Goal: Find specific page/section: Find specific page/section

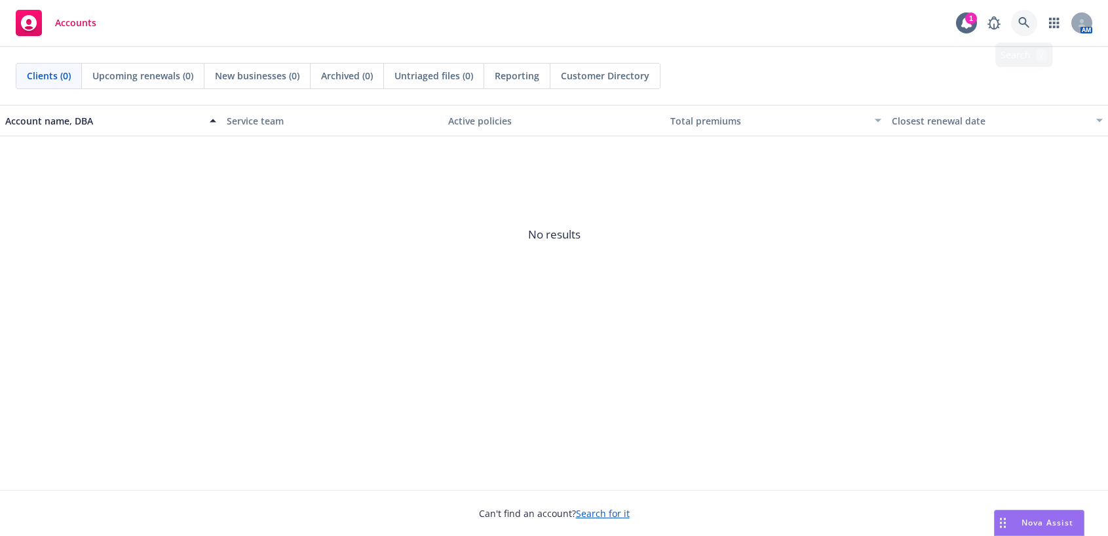
click at [1021, 16] on link at bounding box center [1024, 23] width 26 height 26
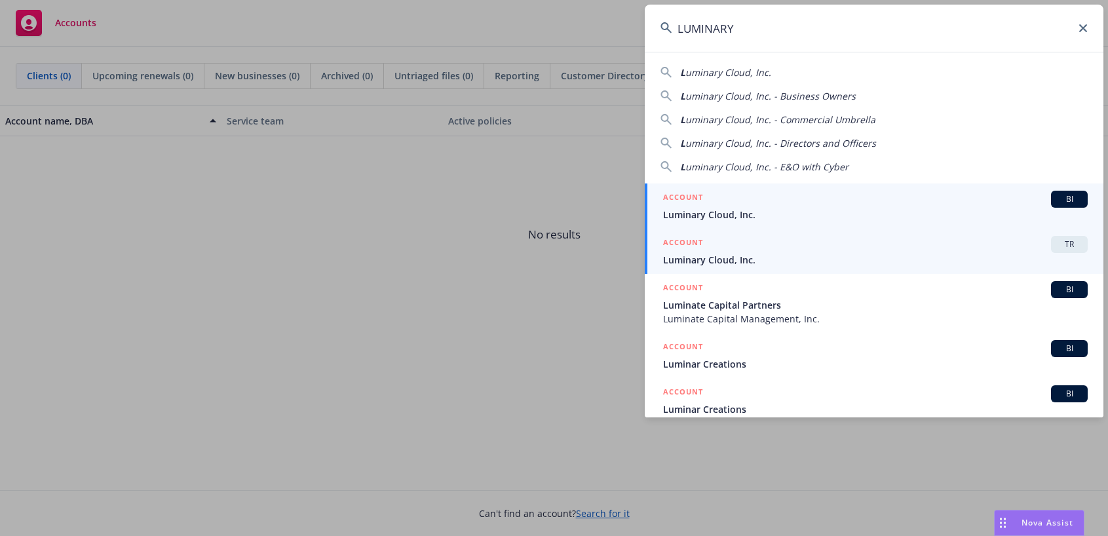
type input "LUMINARY"
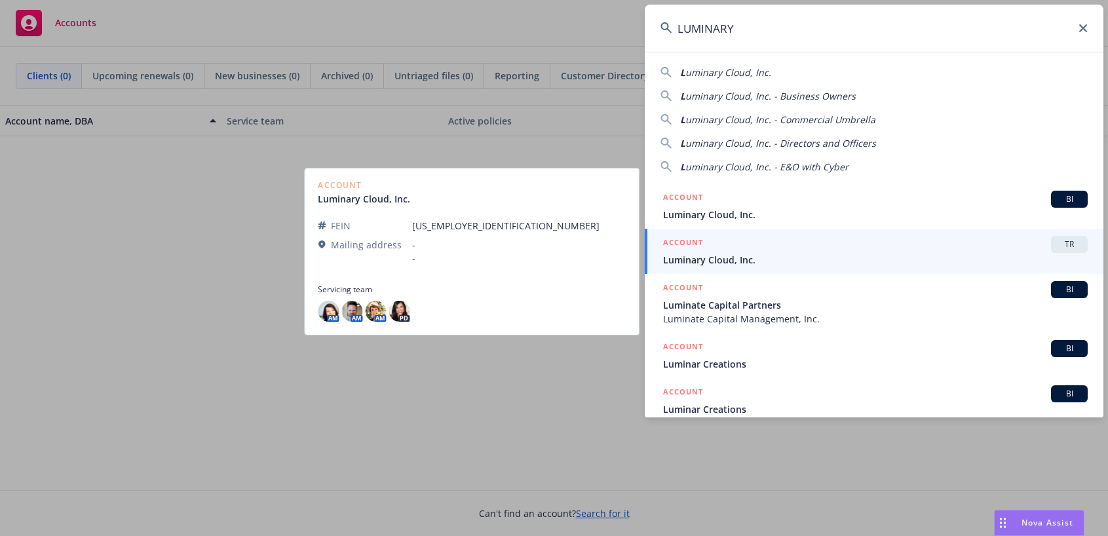
click at [707, 269] on link "ACCOUNT TR Luminary Cloud, Inc." at bounding box center [874, 251] width 459 height 45
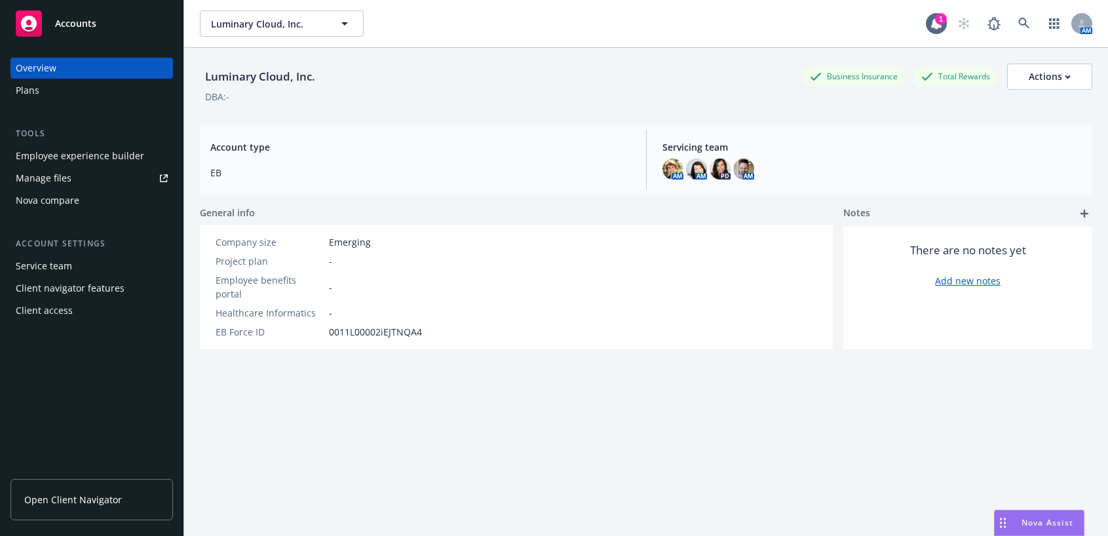
click at [28, 89] on div "Plans" at bounding box center [28, 90] width 24 height 21
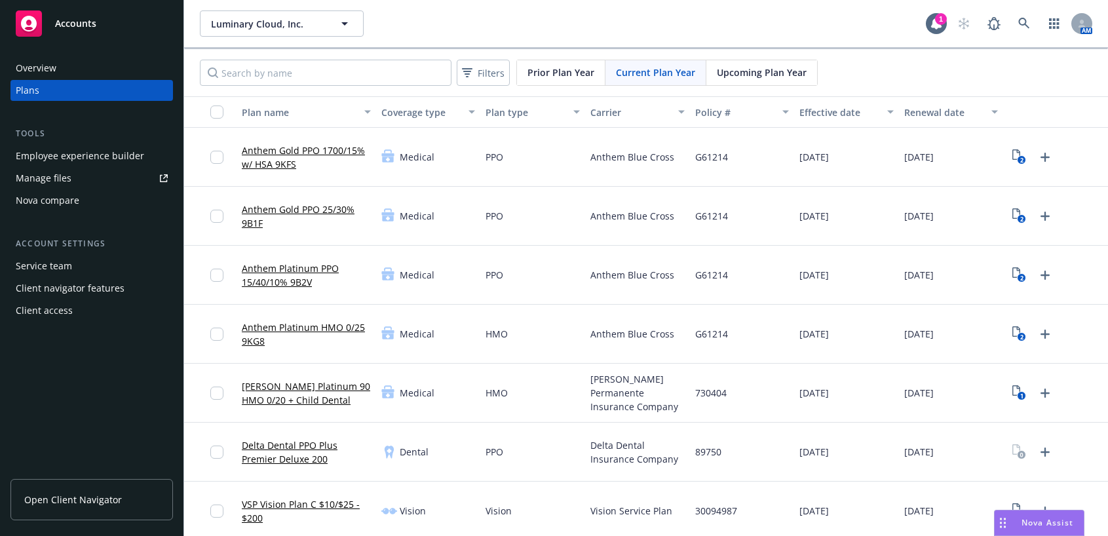
click at [758, 69] on span "Upcoming Plan Year" at bounding box center [762, 73] width 90 height 14
click at [727, 76] on span "Upcoming Plan Year" at bounding box center [762, 73] width 90 height 14
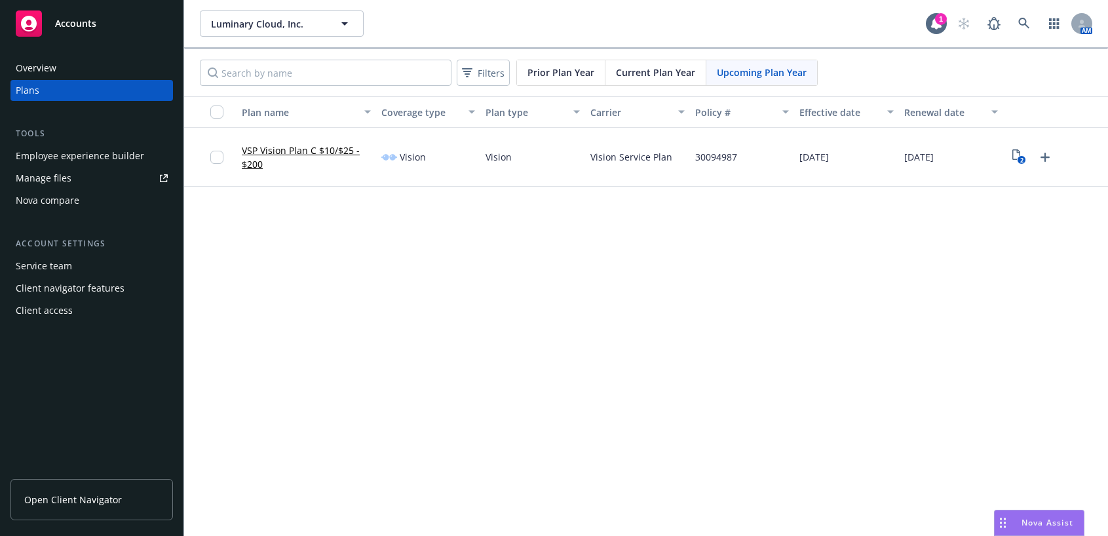
click at [26, 70] on div "Overview" at bounding box center [36, 68] width 41 height 21
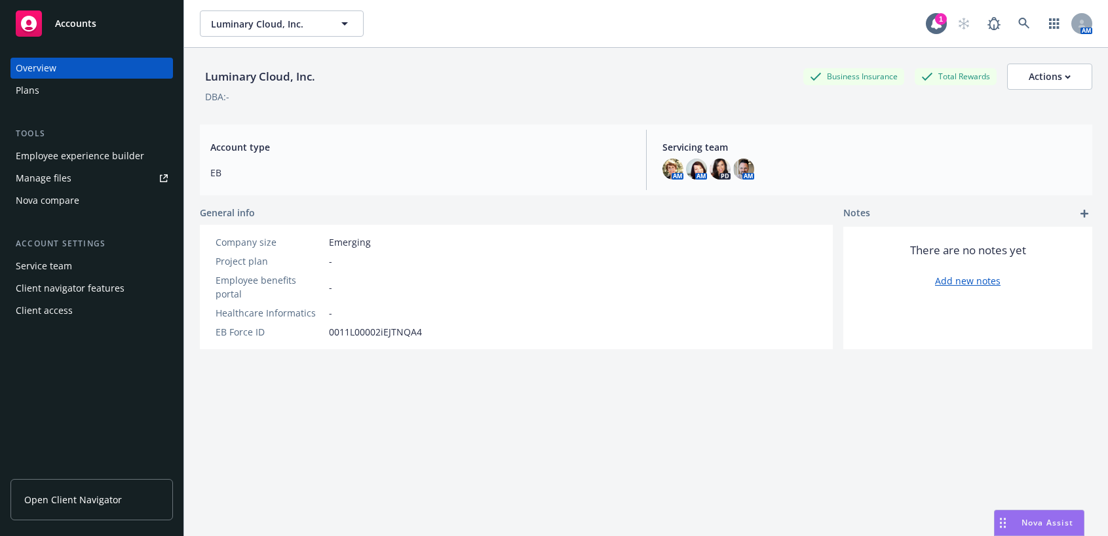
click at [39, 91] on div "Plans" at bounding box center [92, 90] width 152 height 21
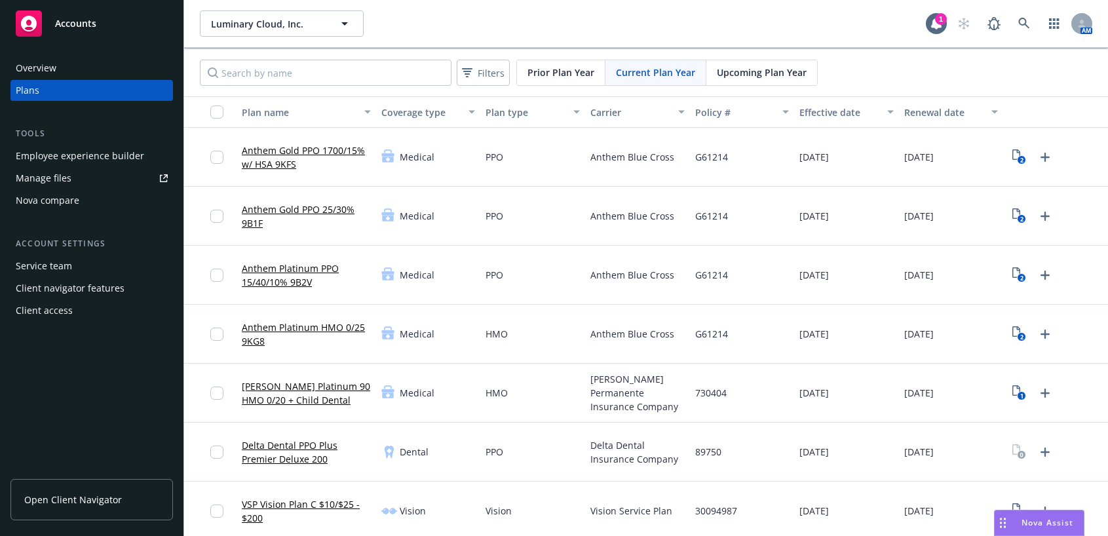
click at [747, 73] on span "Upcoming Plan Year" at bounding box center [762, 73] width 90 height 14
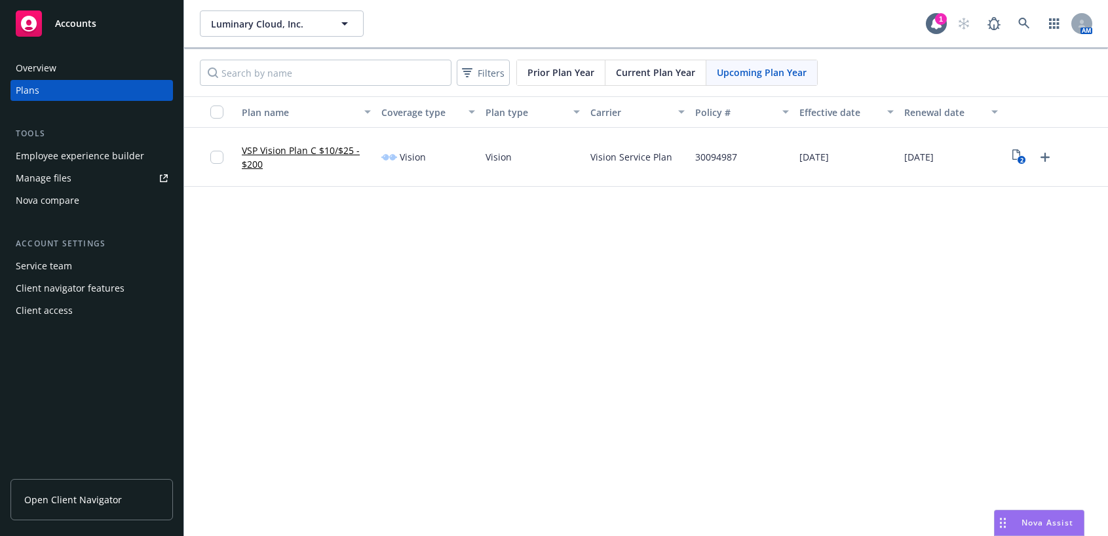
click at [32, 178] on div "Manage files" at bounding box center [44, 178] width 56 height 21
click at [36, 62] on div "Overview" at bounding box center [36, 68] width 41 height 21
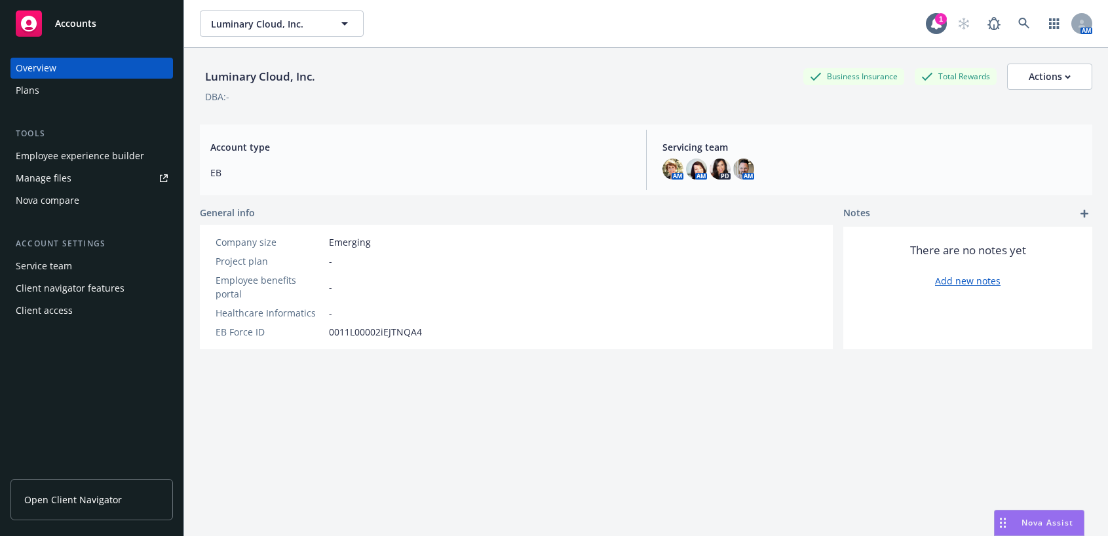
click at [62, 269] on div "Service team" at bounding box center [44, 266] width 56 height 21
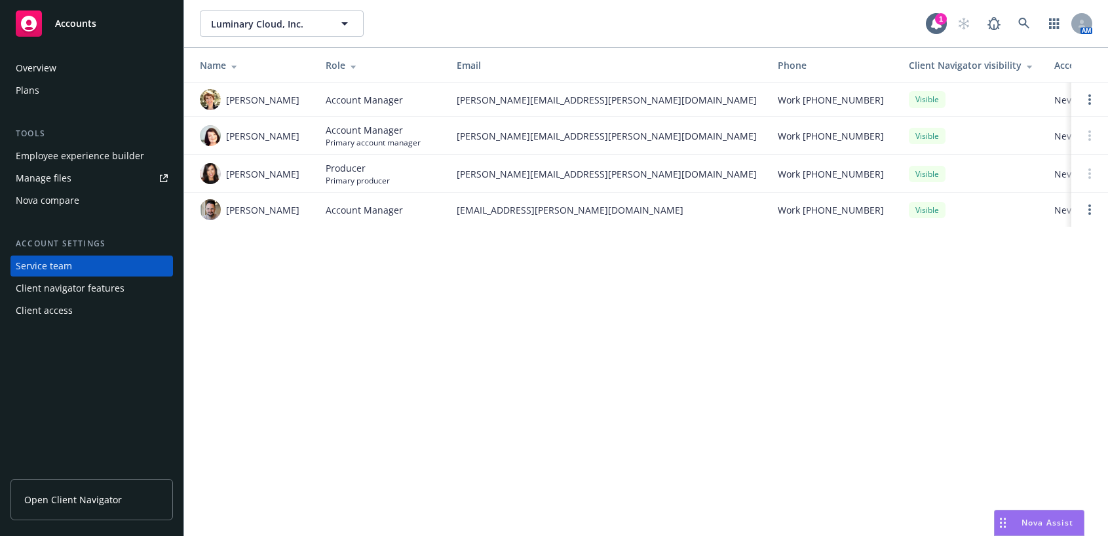
click at [93, 284] on div "Client navigator features" at bounding box center [70, 288] width 109 height 21
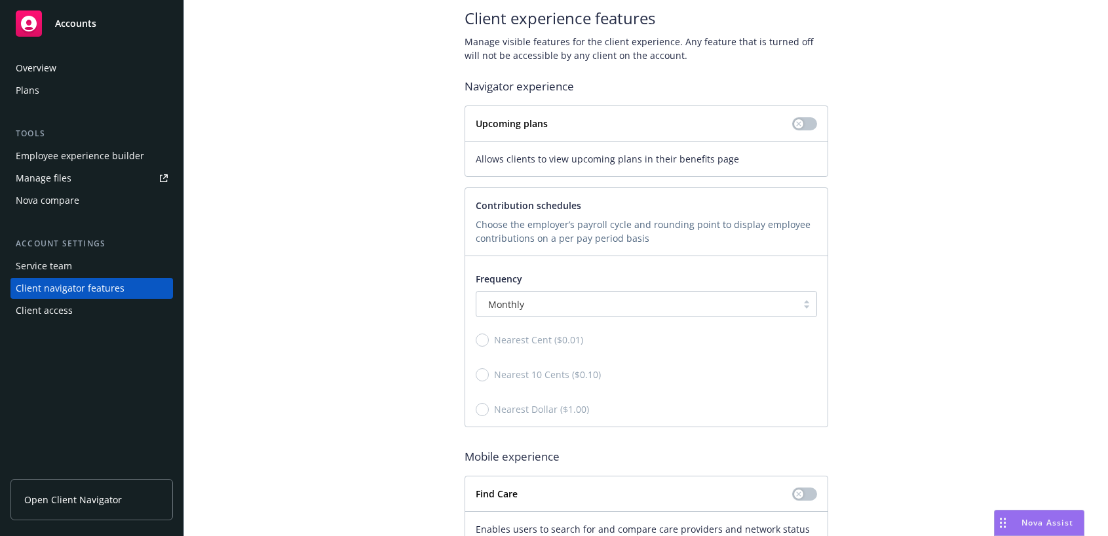
scroll to position [49, 0]
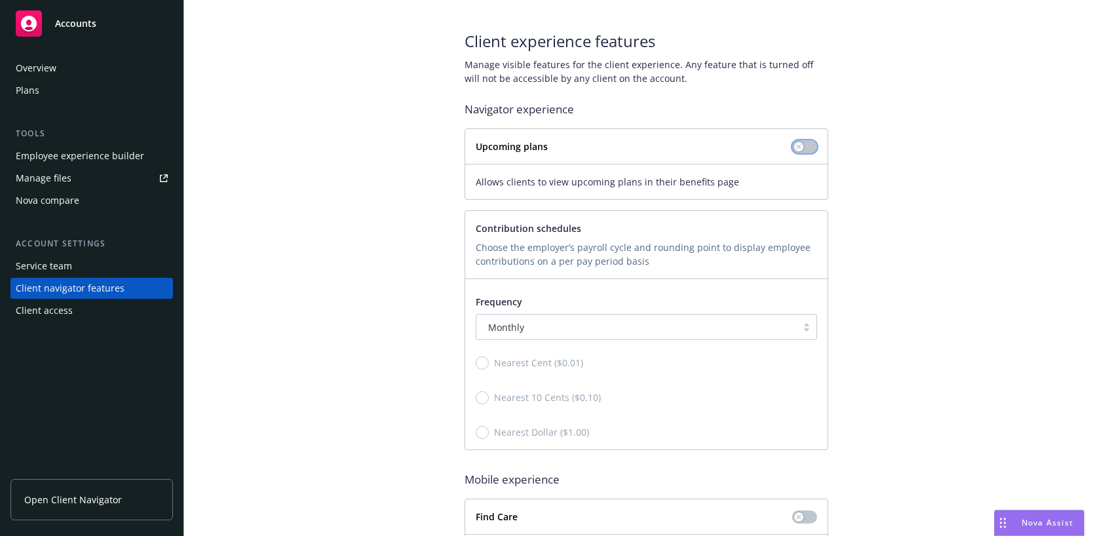
click at [796, 147] on icon "button" at bounding box center [798, 146] width 5 height 5
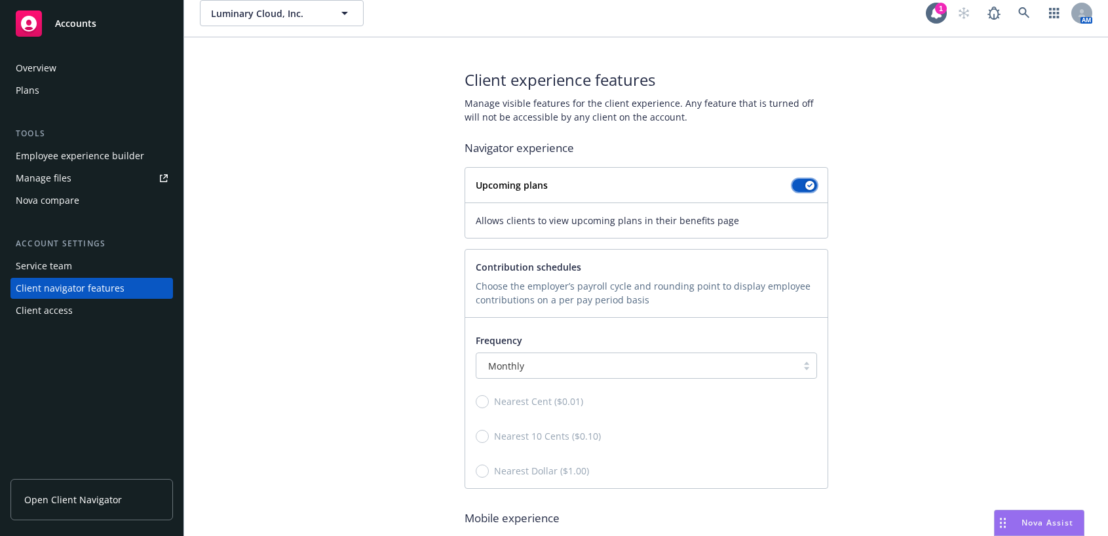
scroll to position [0, 0]
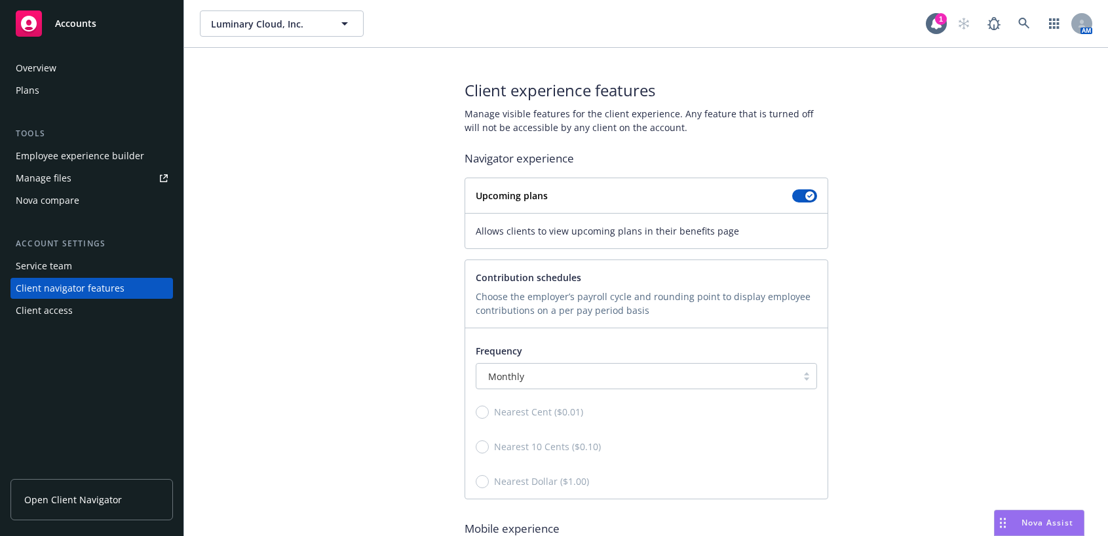
click at [50, 69] on div "Overview" at bounding box center [36, 68] width 41 height 21
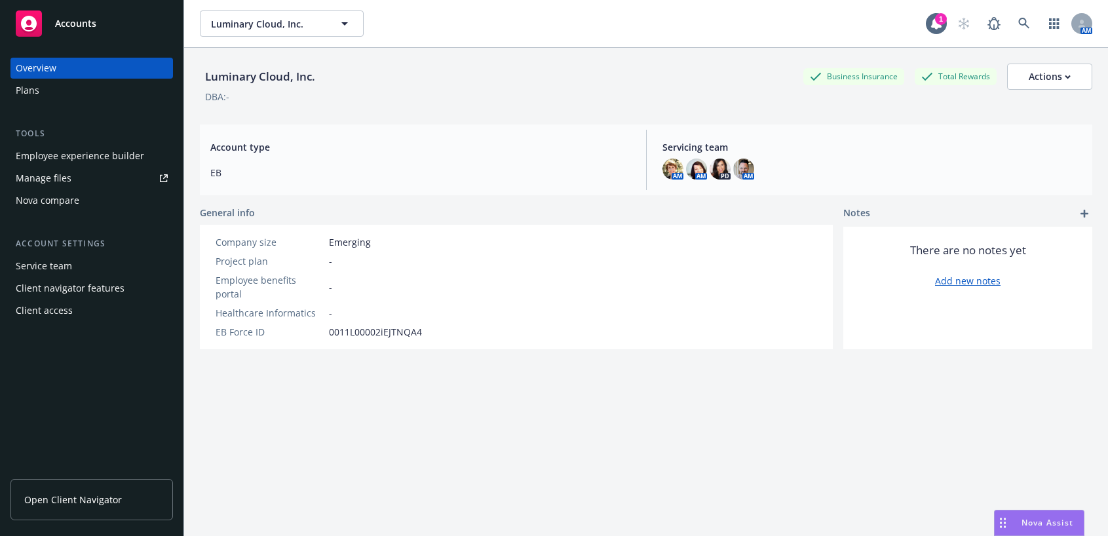
click at [26, 90] on div "Plans" at bounding box center [28, 90] width 24 height 21
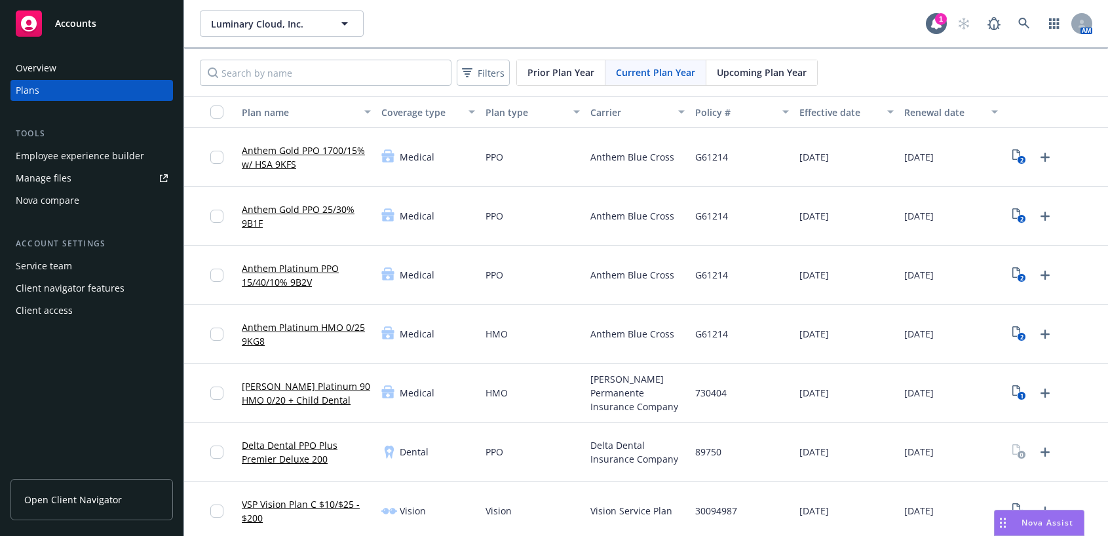
click at [739, 68] on span "Upcoming Plan Year" at bounding box center [762, 73] width 90 height 14
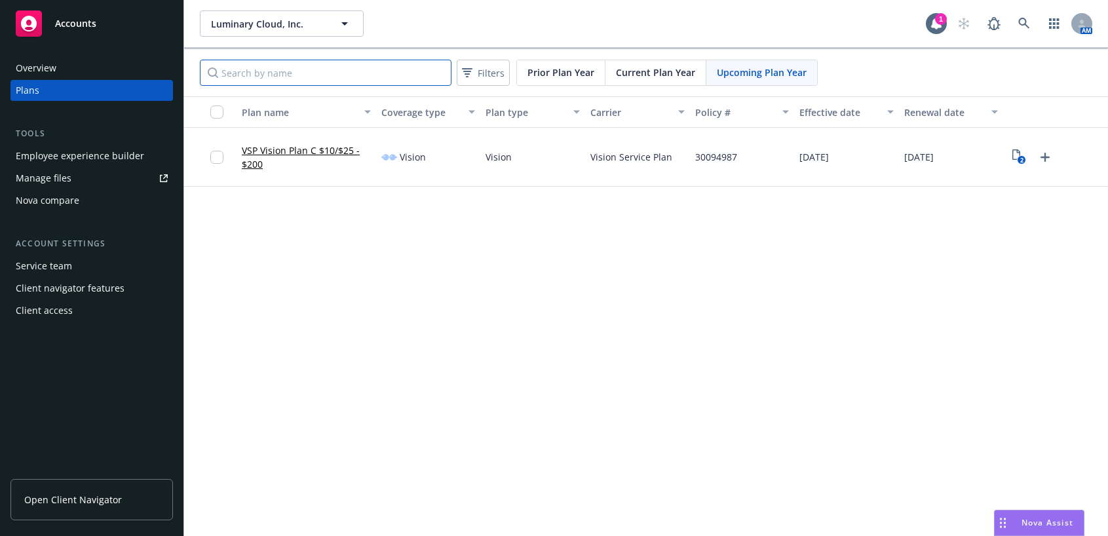
click at [340, 67] on input "Search by name" at bounding box center [326, 73] width 252 height 26
click at [486, 66] on span "Filters" at bounding box center [491, 73] width 27 height 14
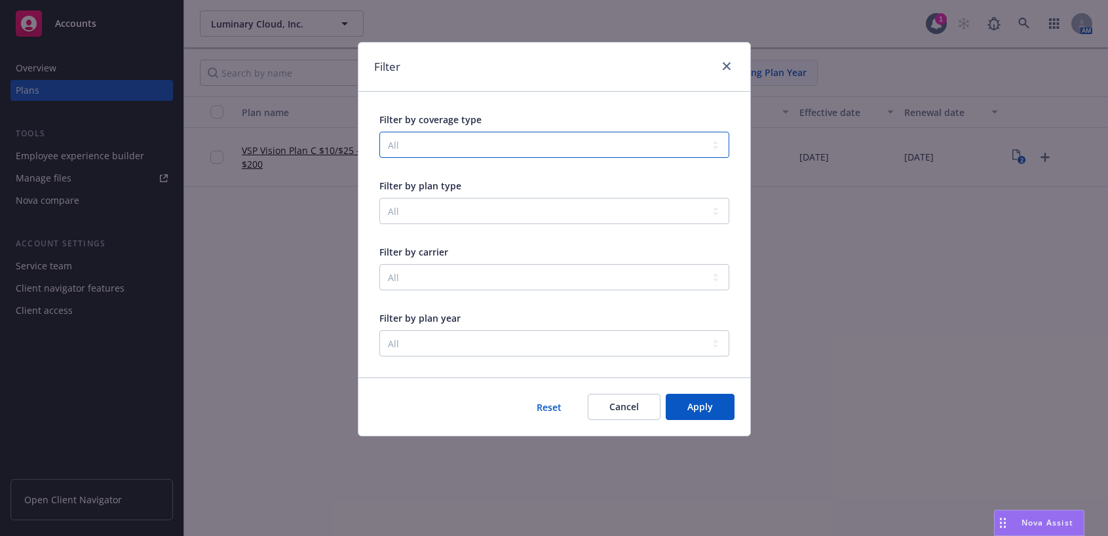
click at [436, 144] on select "All Vision" at bounding box center [554, 145] width 350 height 26
click at [727, 64] on icon "close" at bounding box center [727, 66] width 8 height 8
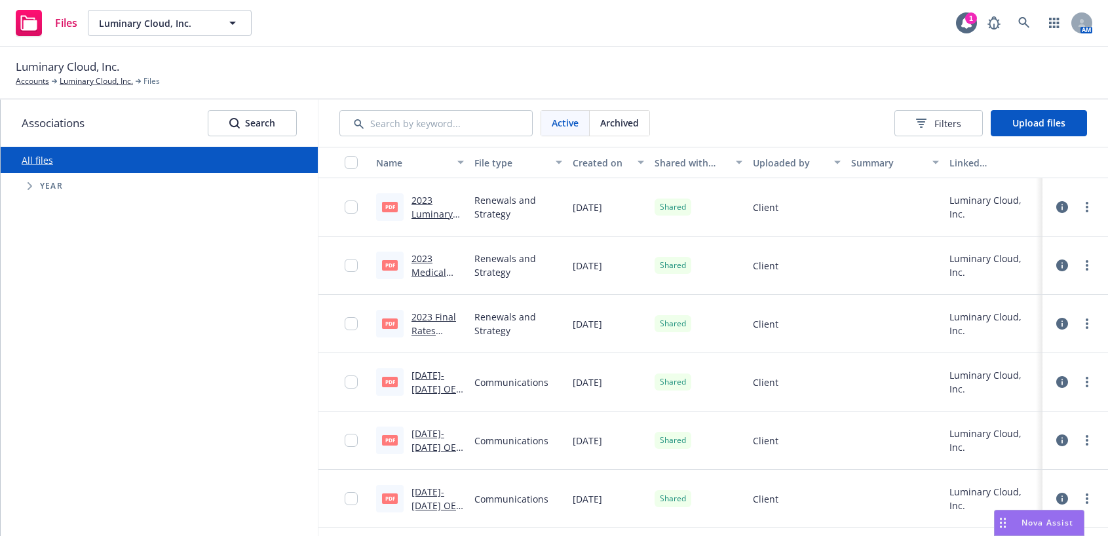
click at [27, 188] on span "Tree Example" at bounding box center [29, 186] width 21 height 21
click at [52, 368] on span "Tree Example" at bounding box center [45, 365] width 21 height 21
